Goal: Task Accomplishment & Management: Manage account settings

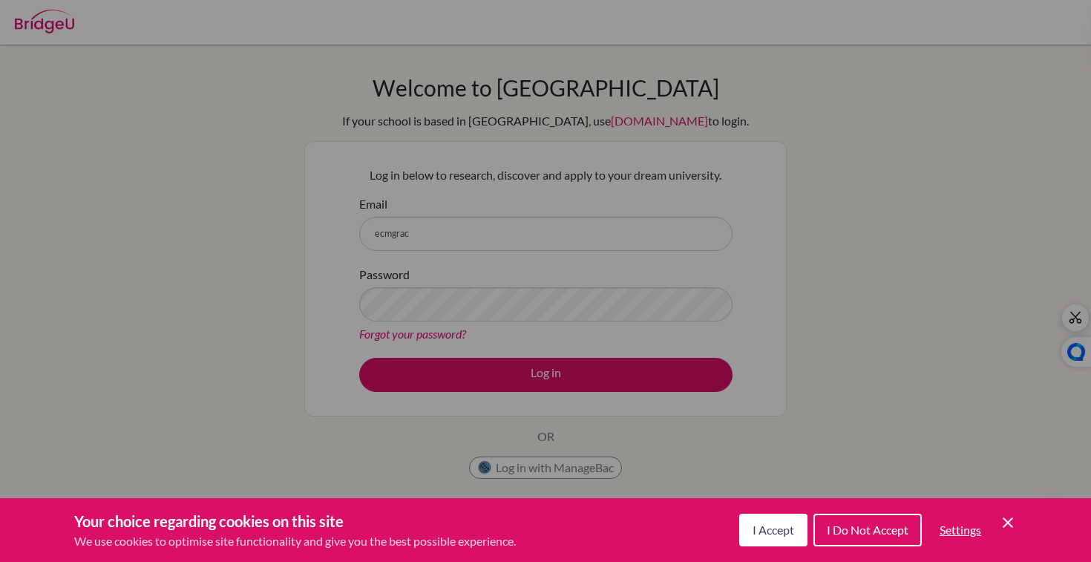
type input "[EMAIL_ADDRESS][DOMAIN_NAME]"
click at [510, 308] on div "Cookie Preferences" at bounding box center [545, 281] width 1091 height 562
click at [587, 283] on div "Cookie Preferences" at bounding box center [545, 281] width 1091 height 562
click at [1013, 523] on icon "Cookie Control Close Icon" at bounding box center [1008, 523] width 18 height 18
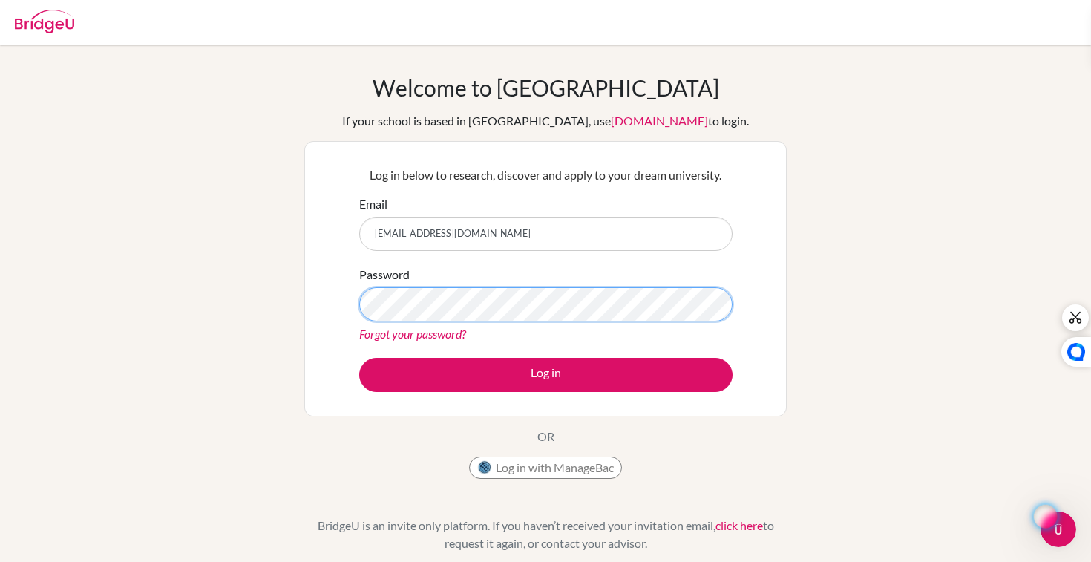
click at [359, 358] on button "Log in" at bounding box center [545, 375] width 373 height 34
